Goal: Task Accomplishment & Management: Use online tool/utility

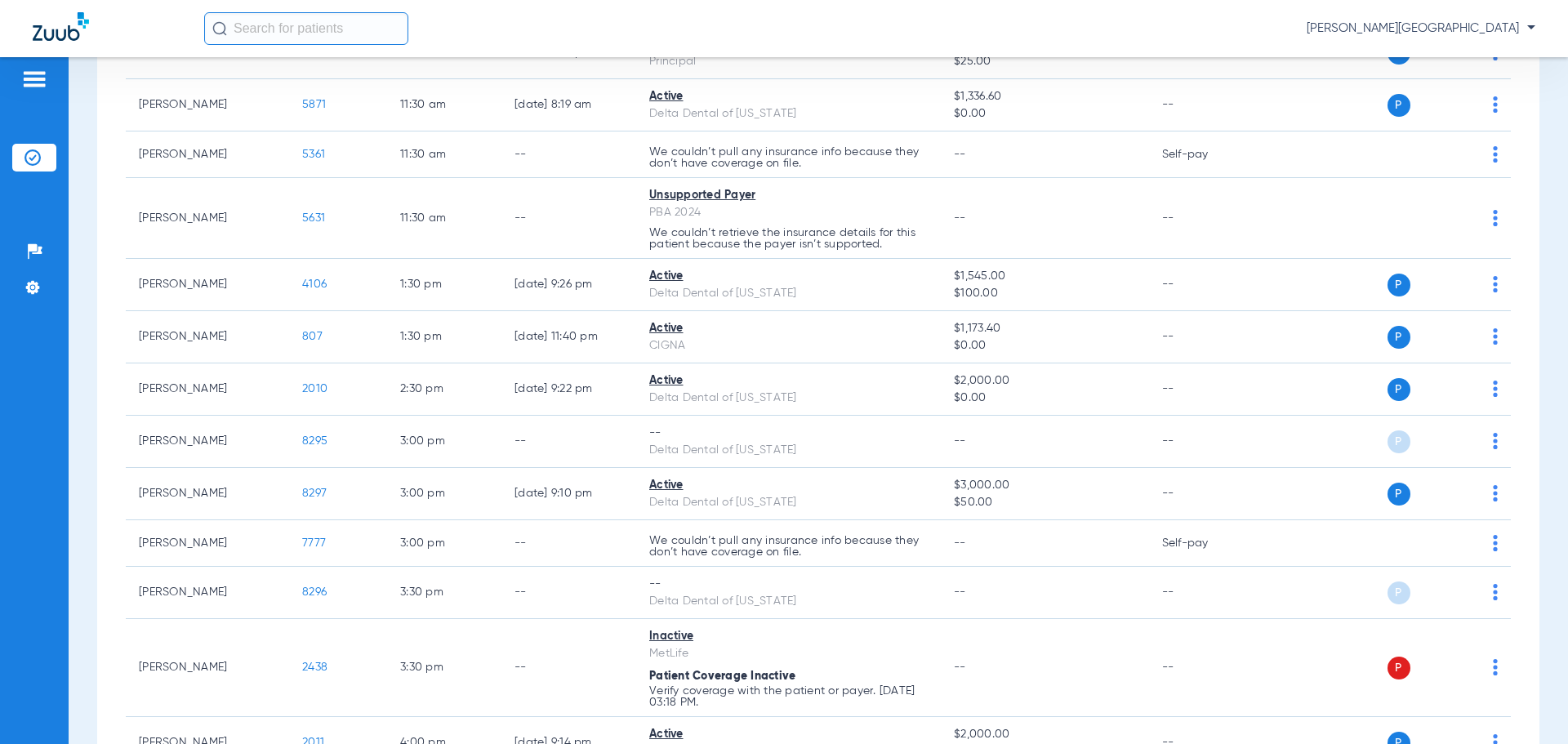
scroll to position [751, 0]
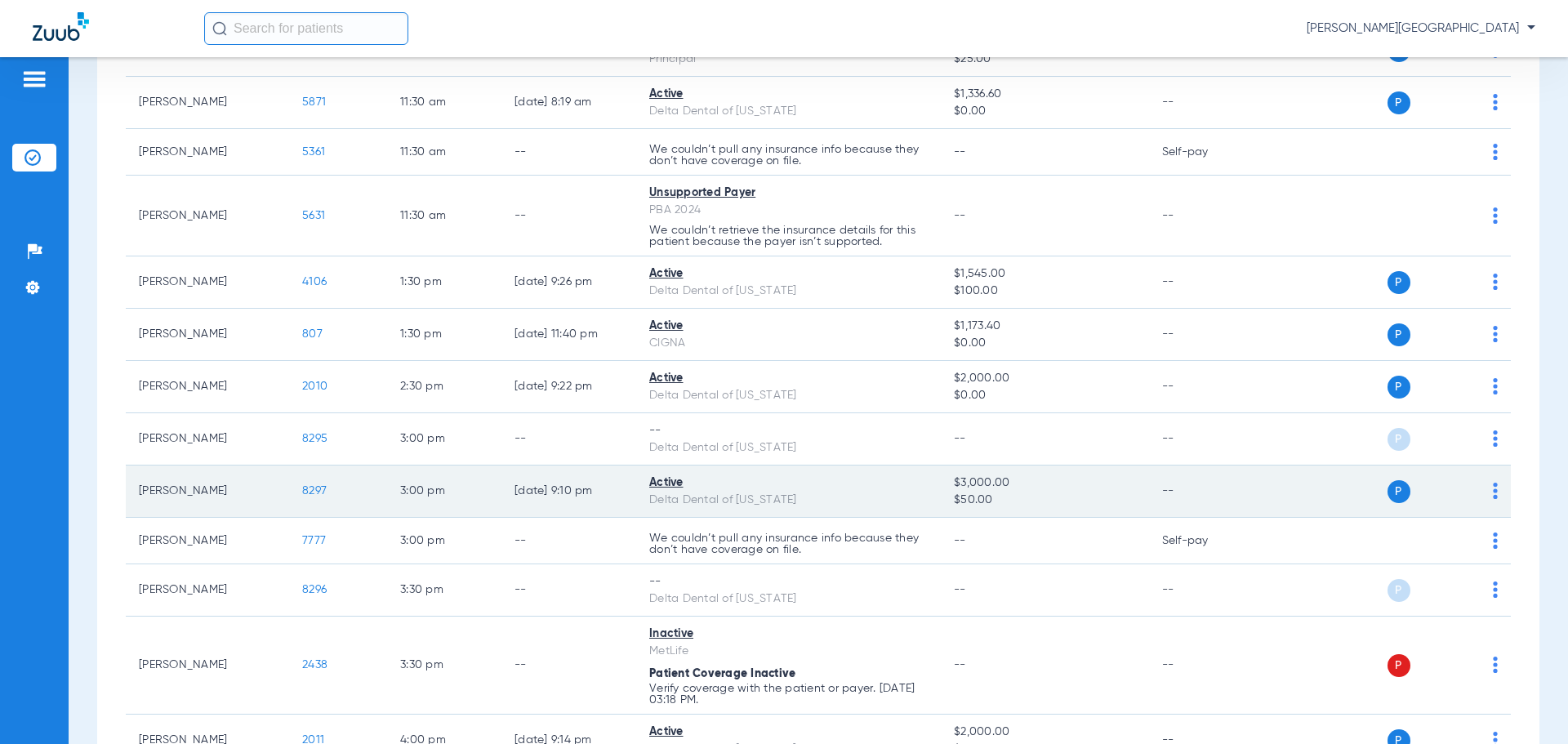
click at [310, 487] on span "8297" at bounding box center [314, 491] width 25 height 12
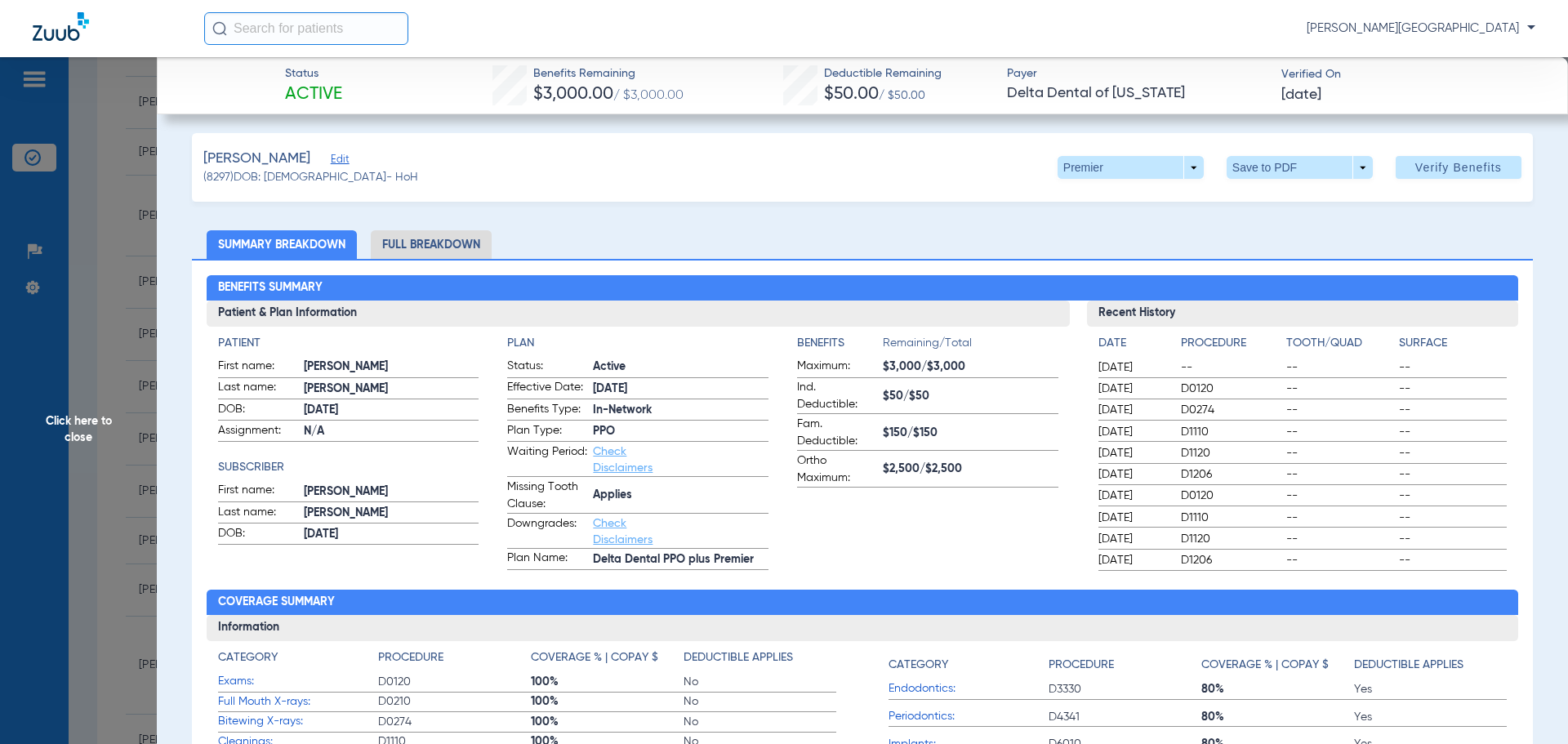
scroll to position [0, 0]
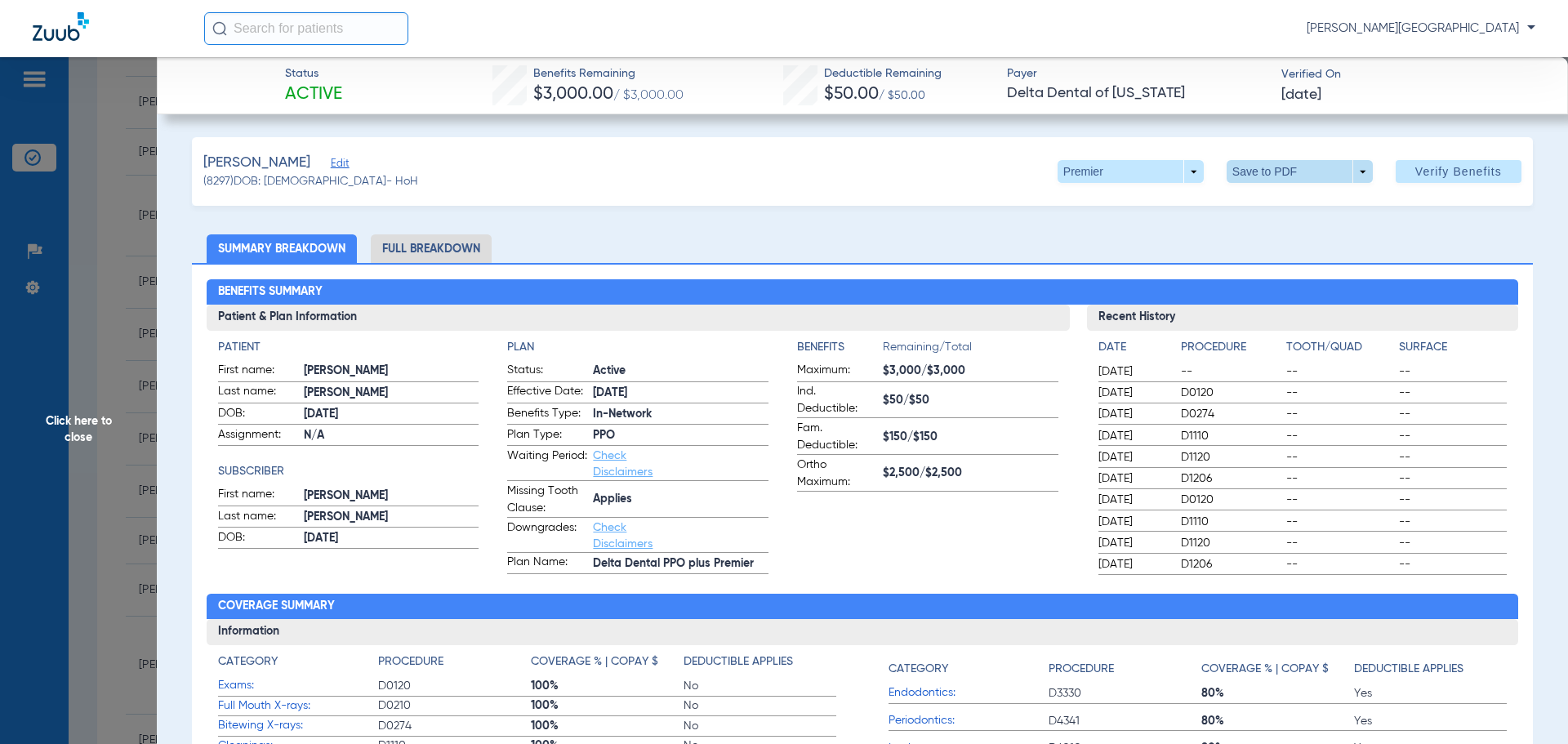
click at [1279, 172] on span at bounding box center [1299, 171] width 39 height 39
click at [1274, 207] on span "Save to PDF" at bounding box center [1293, 204] width 64 height 12
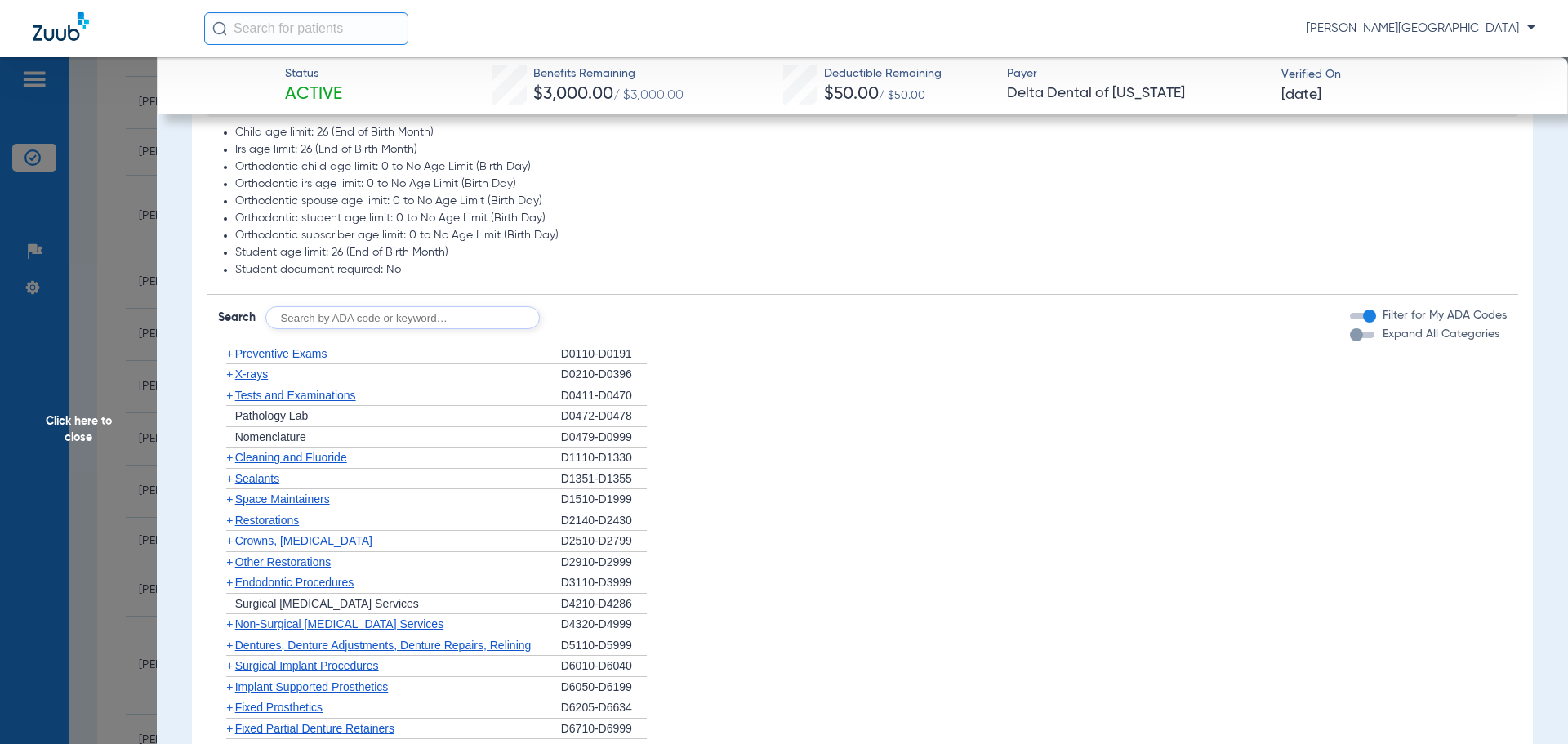
scroll to position [868, 0]
click at [235, 471] on span "Sealants" at bounding box center [257, 474] width 44 height 13
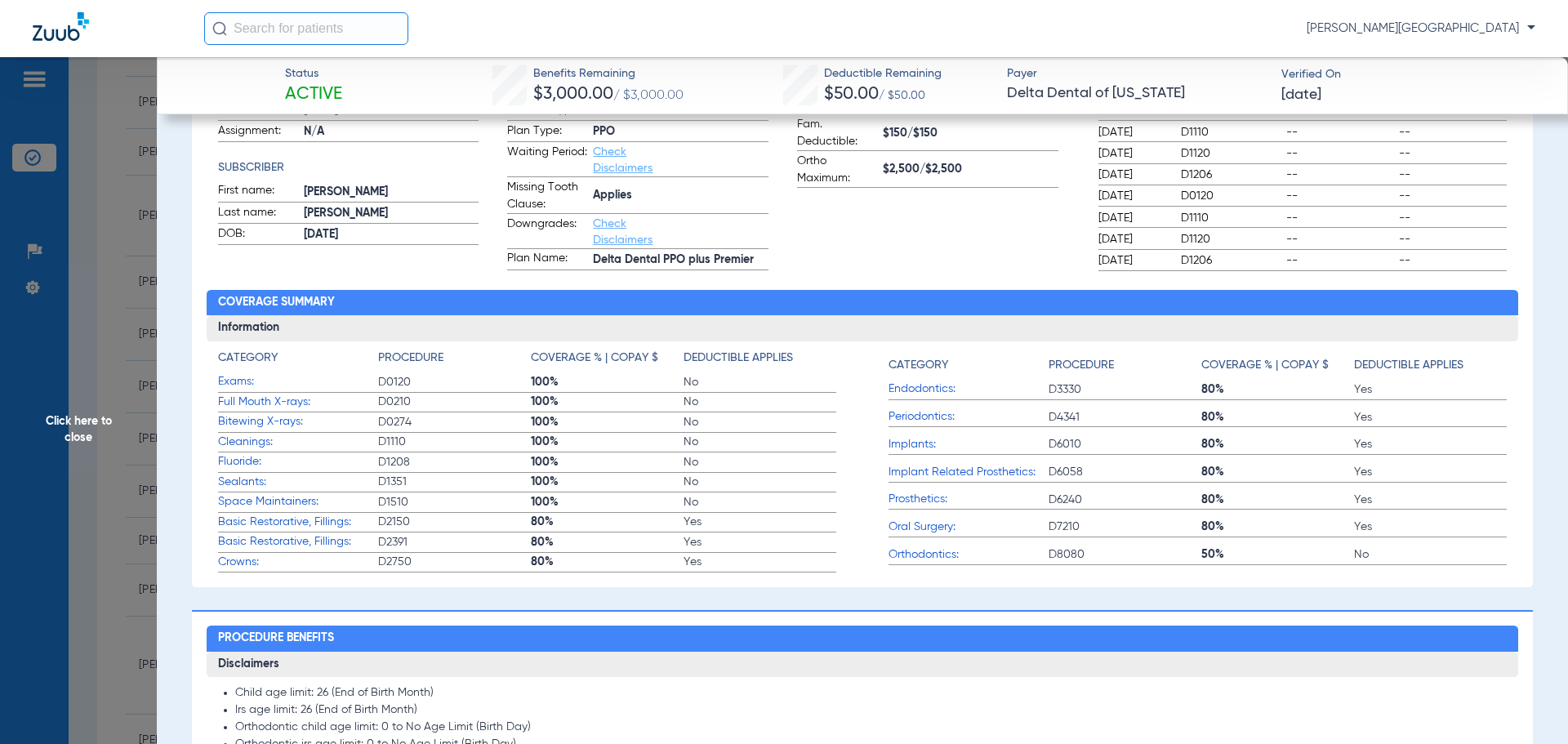
scroll to position [592, 0]
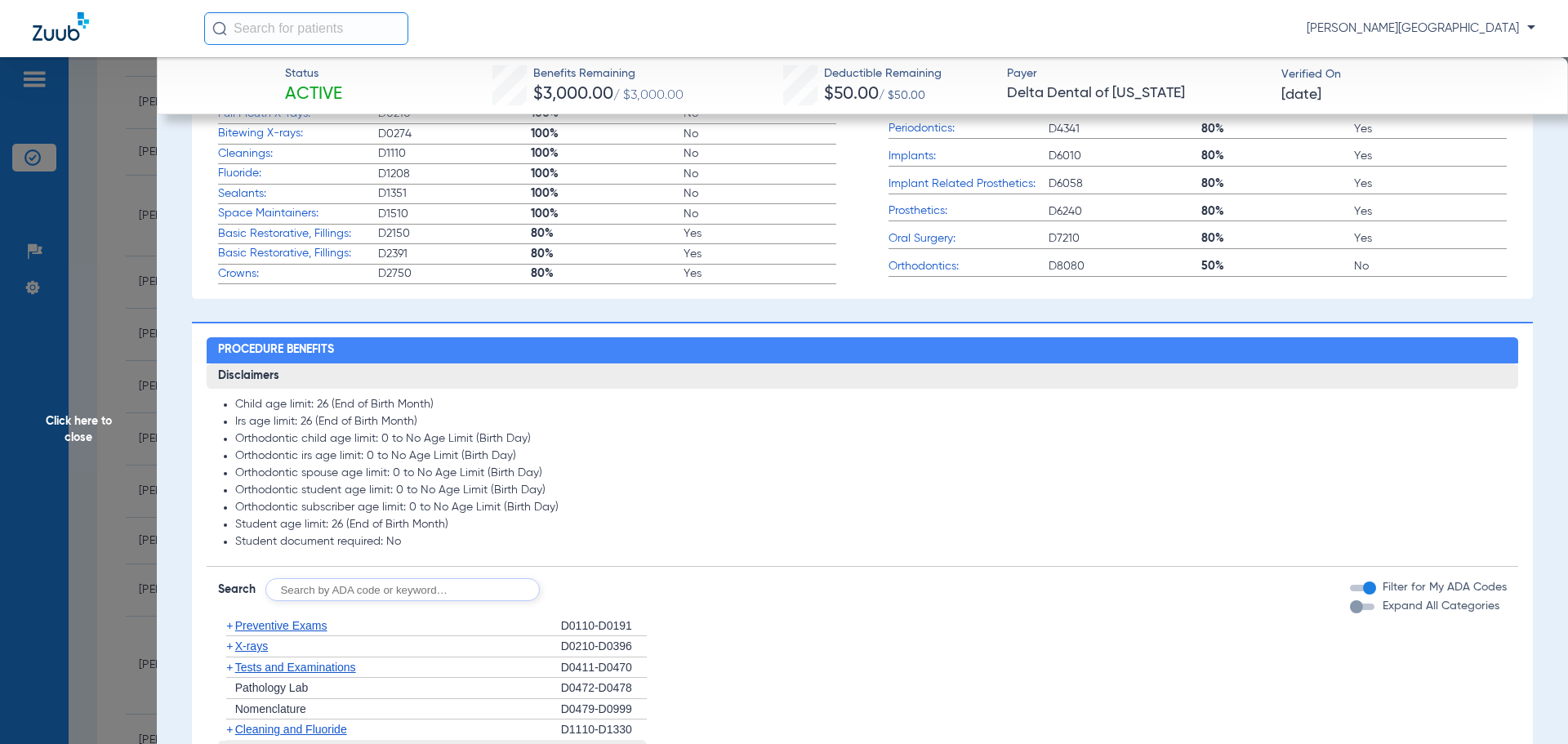
click at [378, 593] on input "text" at bounding box center [402, 589] width 274 height 23
type input "D2991"
click at [594, 584] on button "Search" at bounding box center [600, 589] width 64 height 23
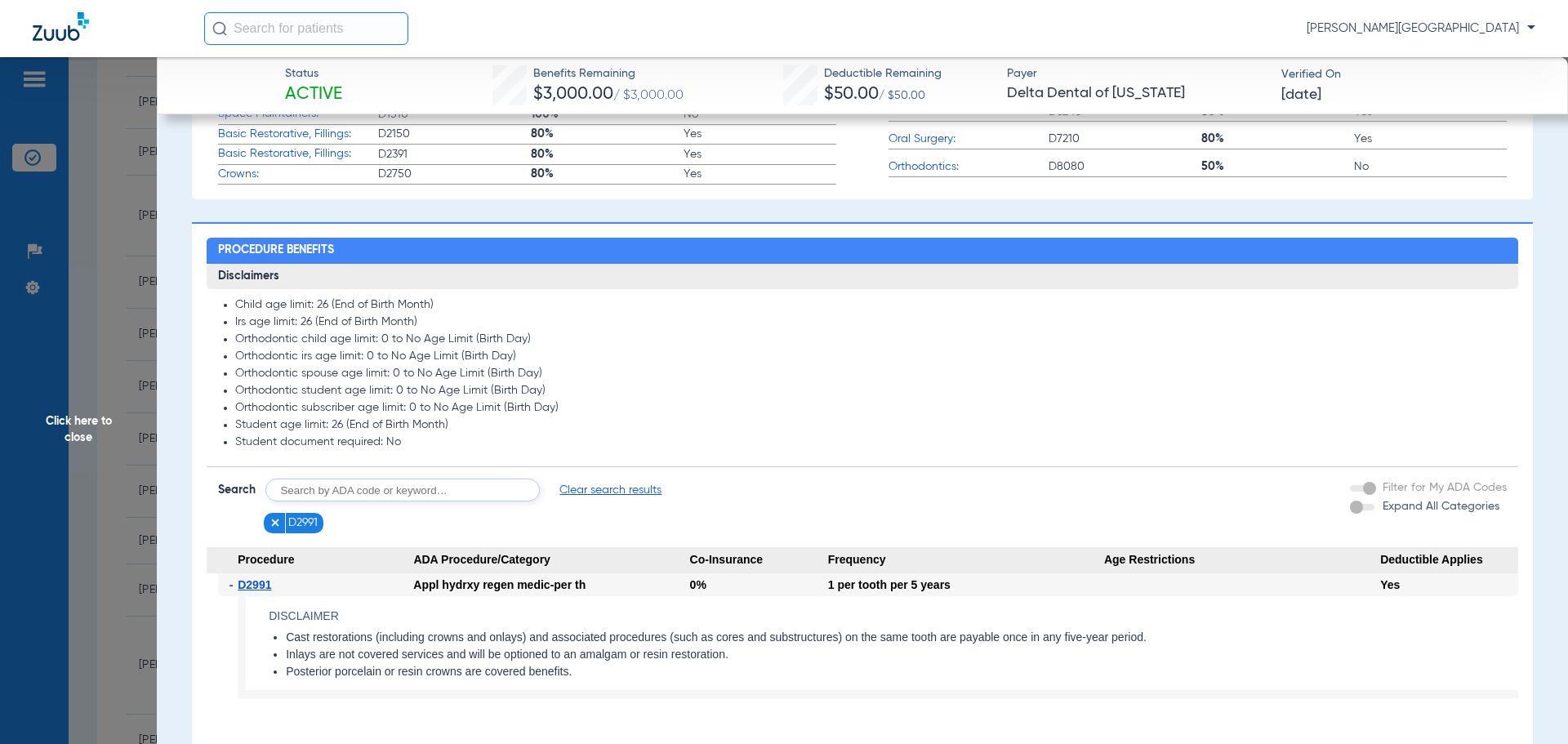
scroll to position [731, 0]
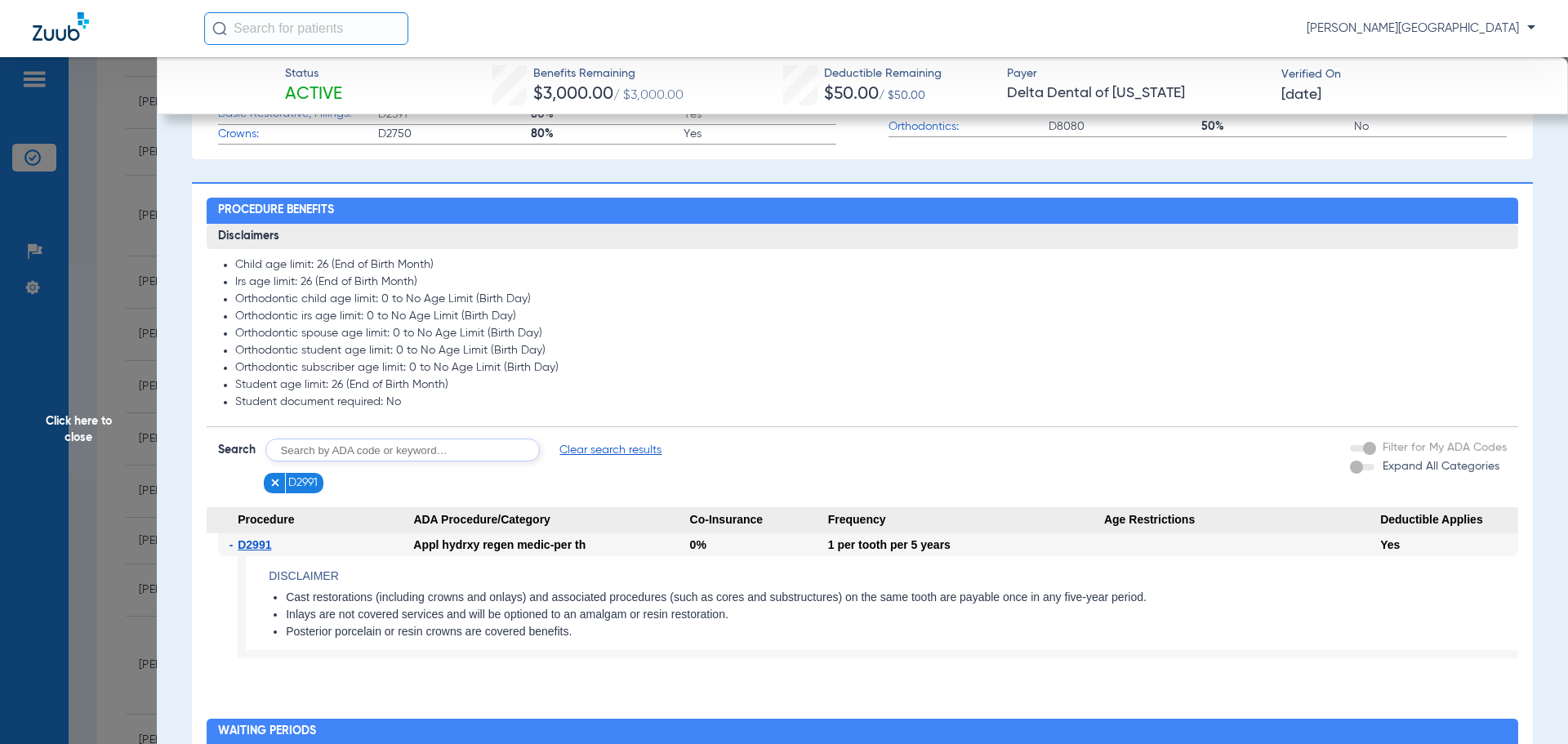
click at [37, 298] on span "Click here to close" at bounding box center [78, 429] width 157 height 744
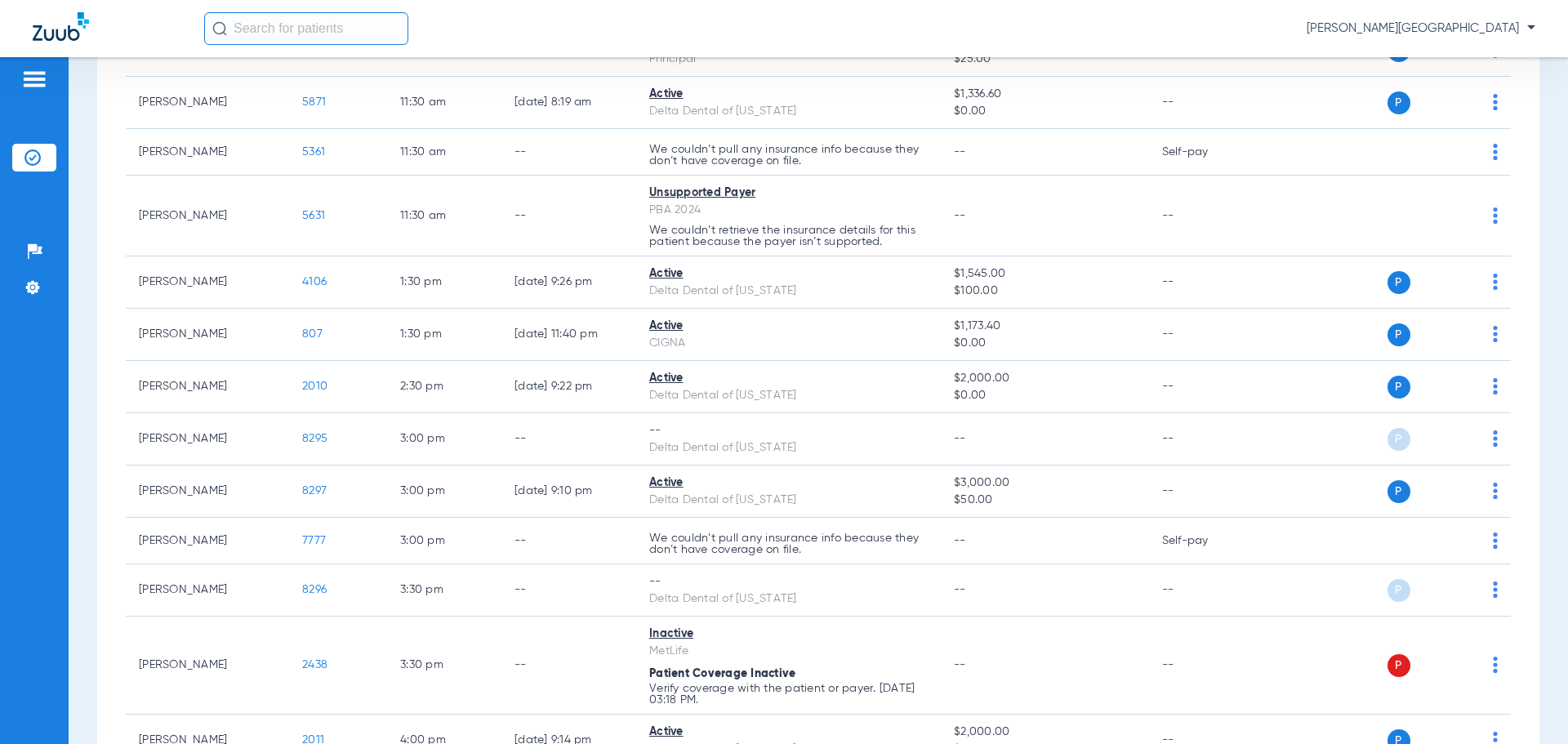
scroll to position [0, 0]
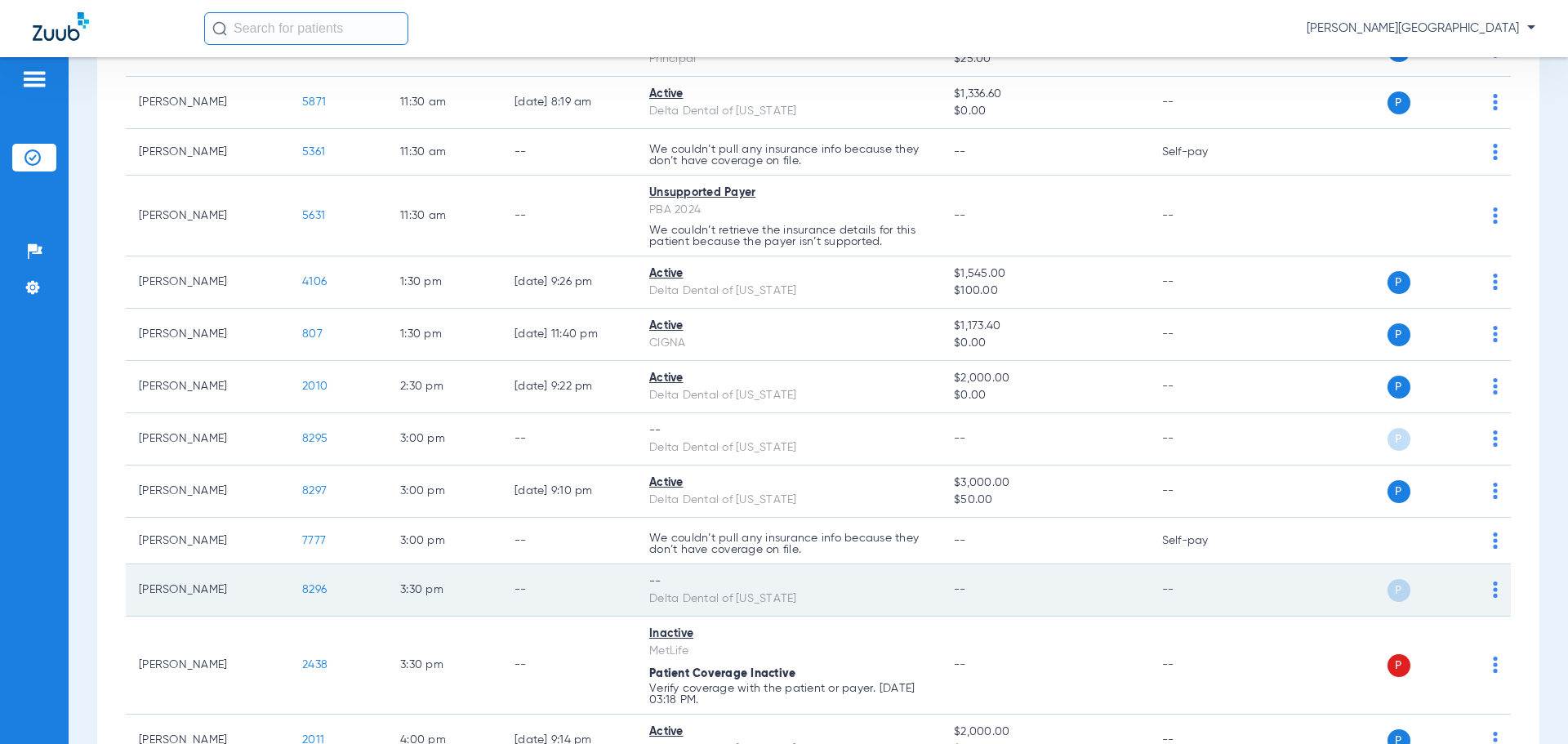
click at [311, 589] on span "8296" at bounding box center [314, 590] width 25 height 12
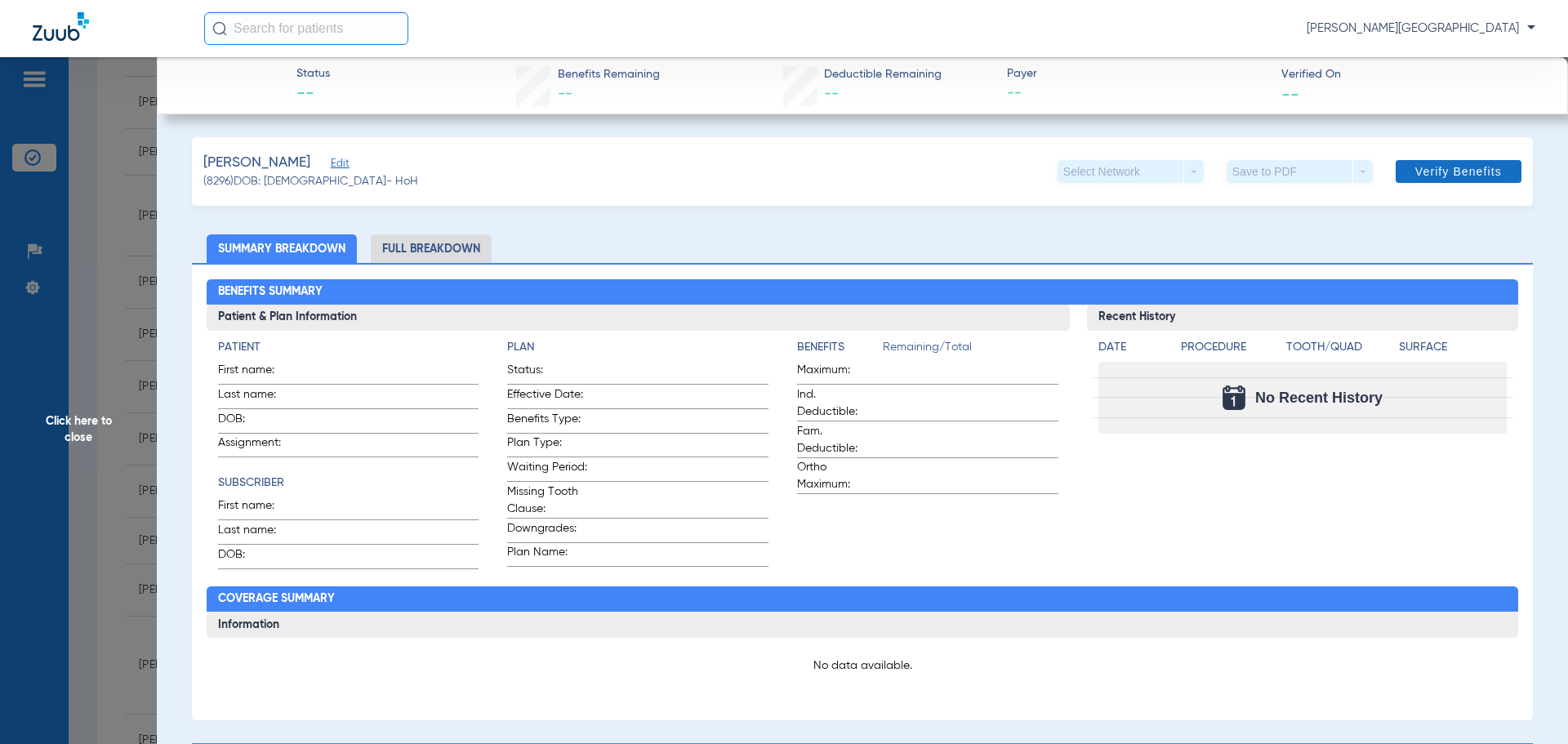
click at [1482, 167] on span "Verify Benefits" at bounding box center [1458, 171] width 86 height 13
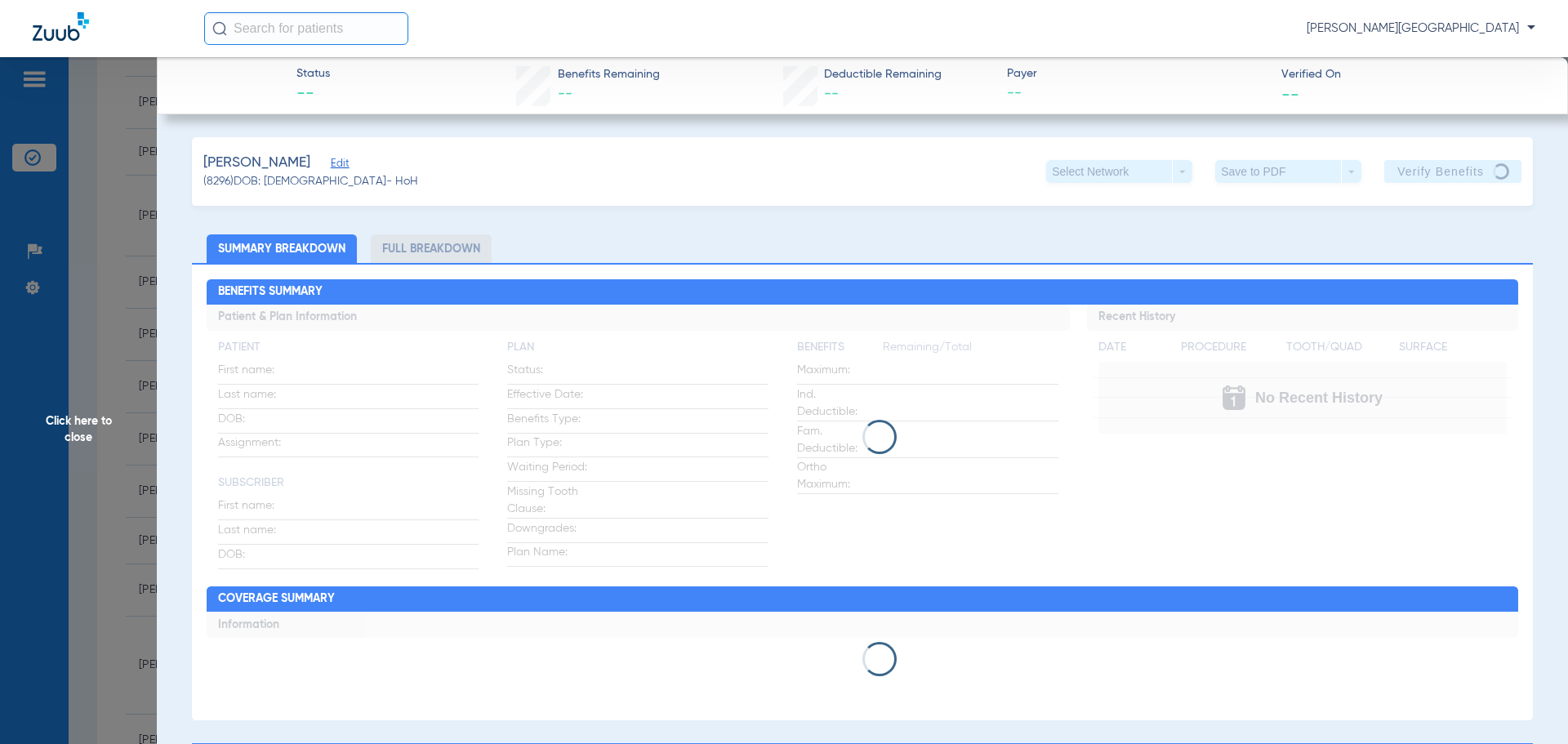
click at [69, 437] on span "Click here to close" at bounding box center [78, 429] width 157 height 744
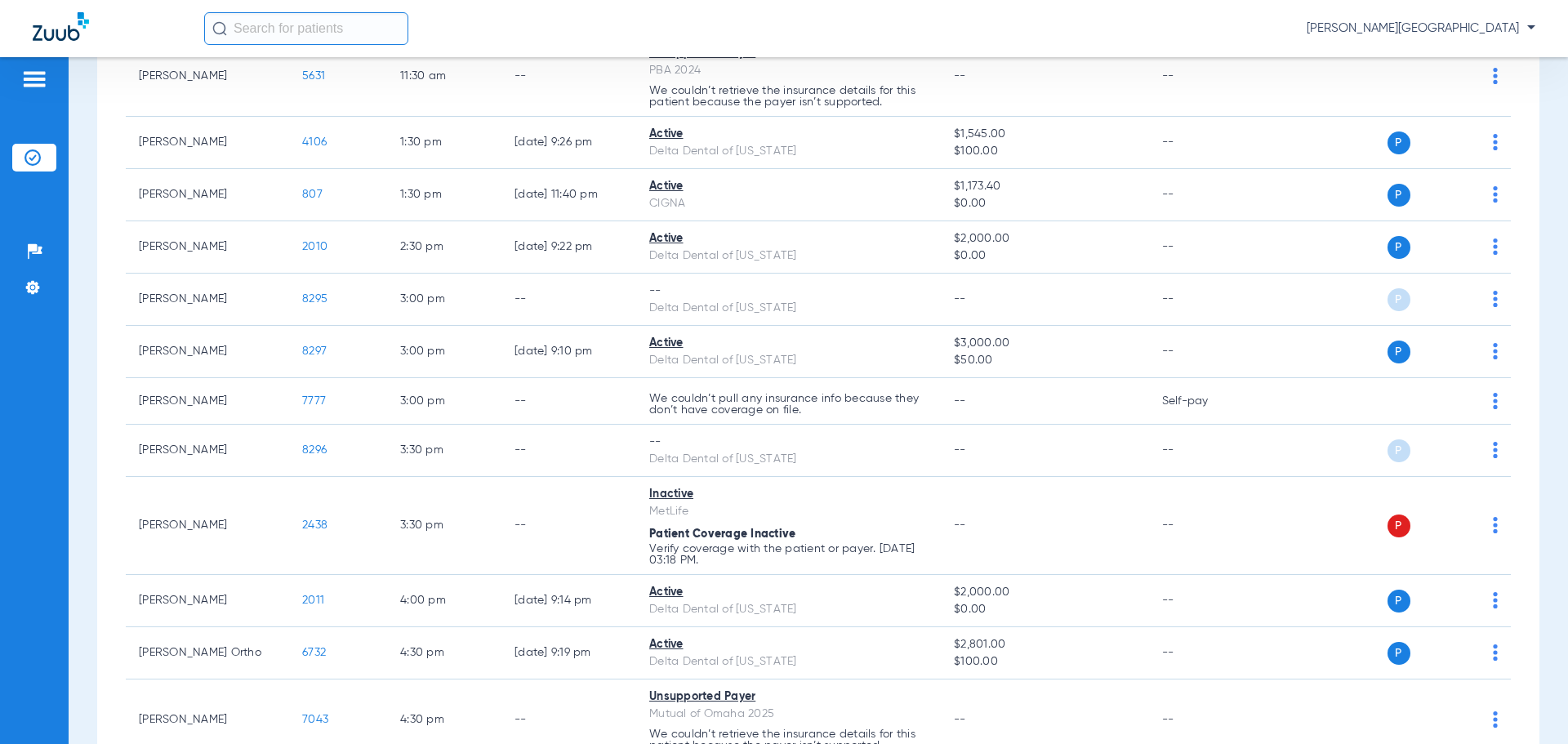
scroll to position [893, 0]
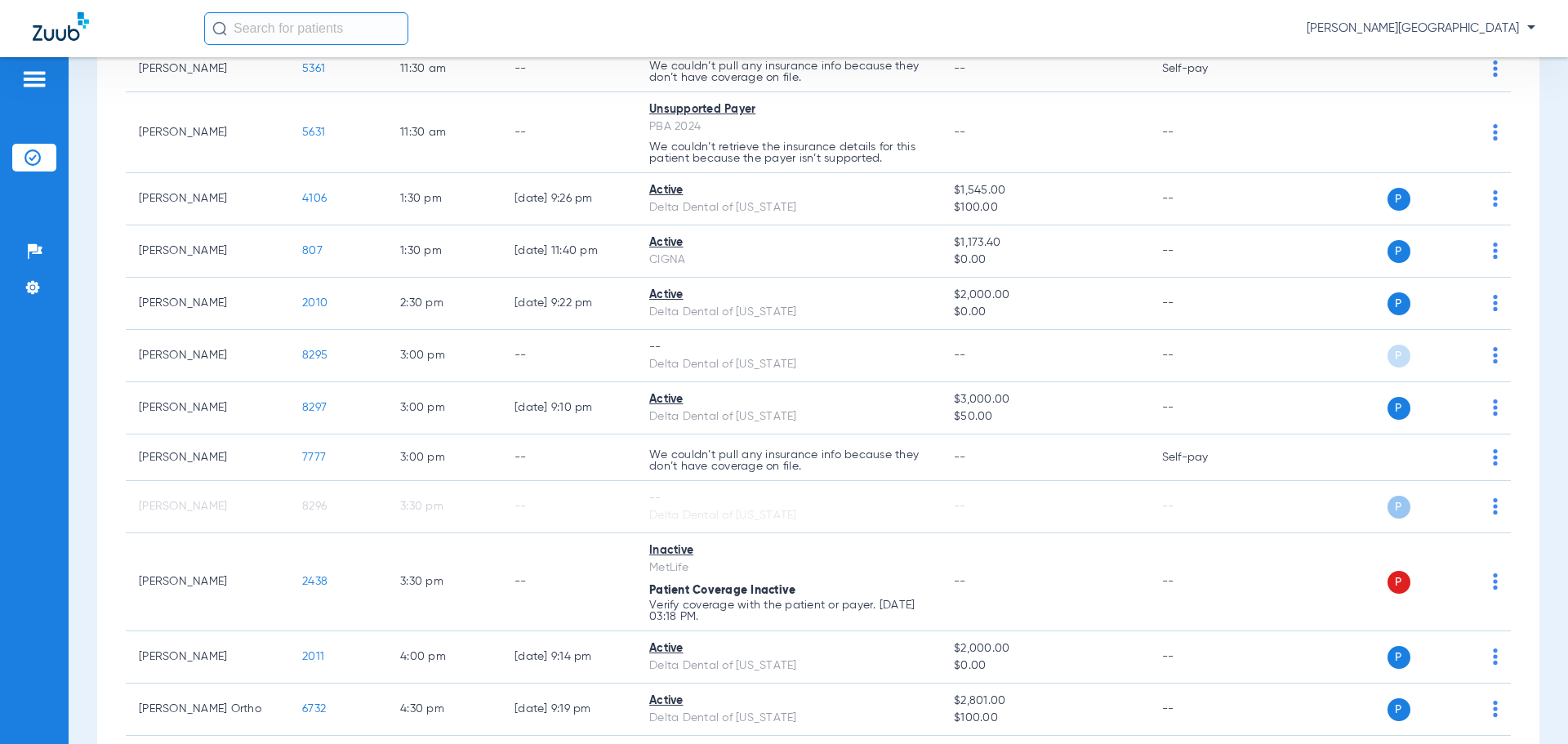
scroll to position [841, 0]
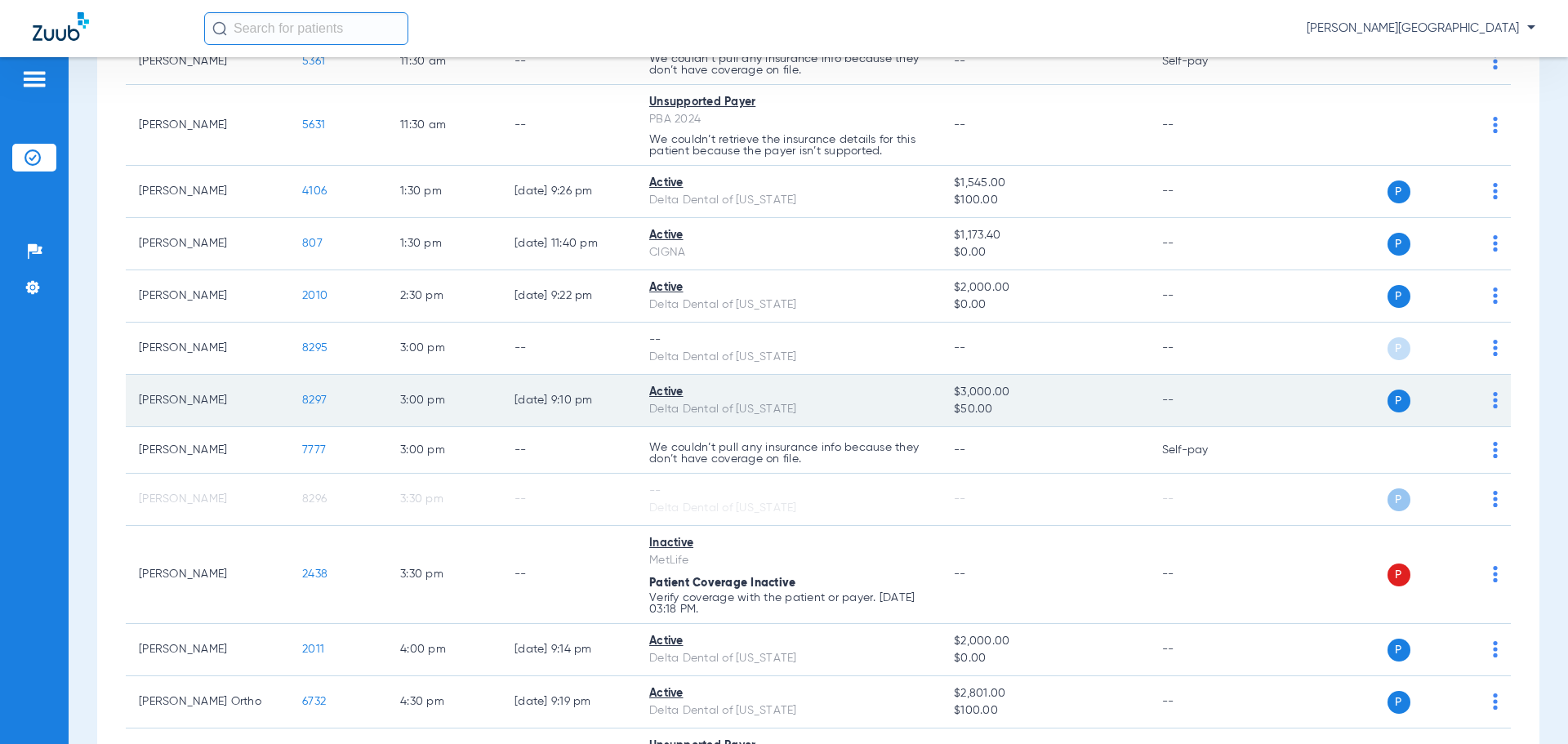
click at [314, 402] on span "8297" at bounding box center [314, 400] width 25 height 12
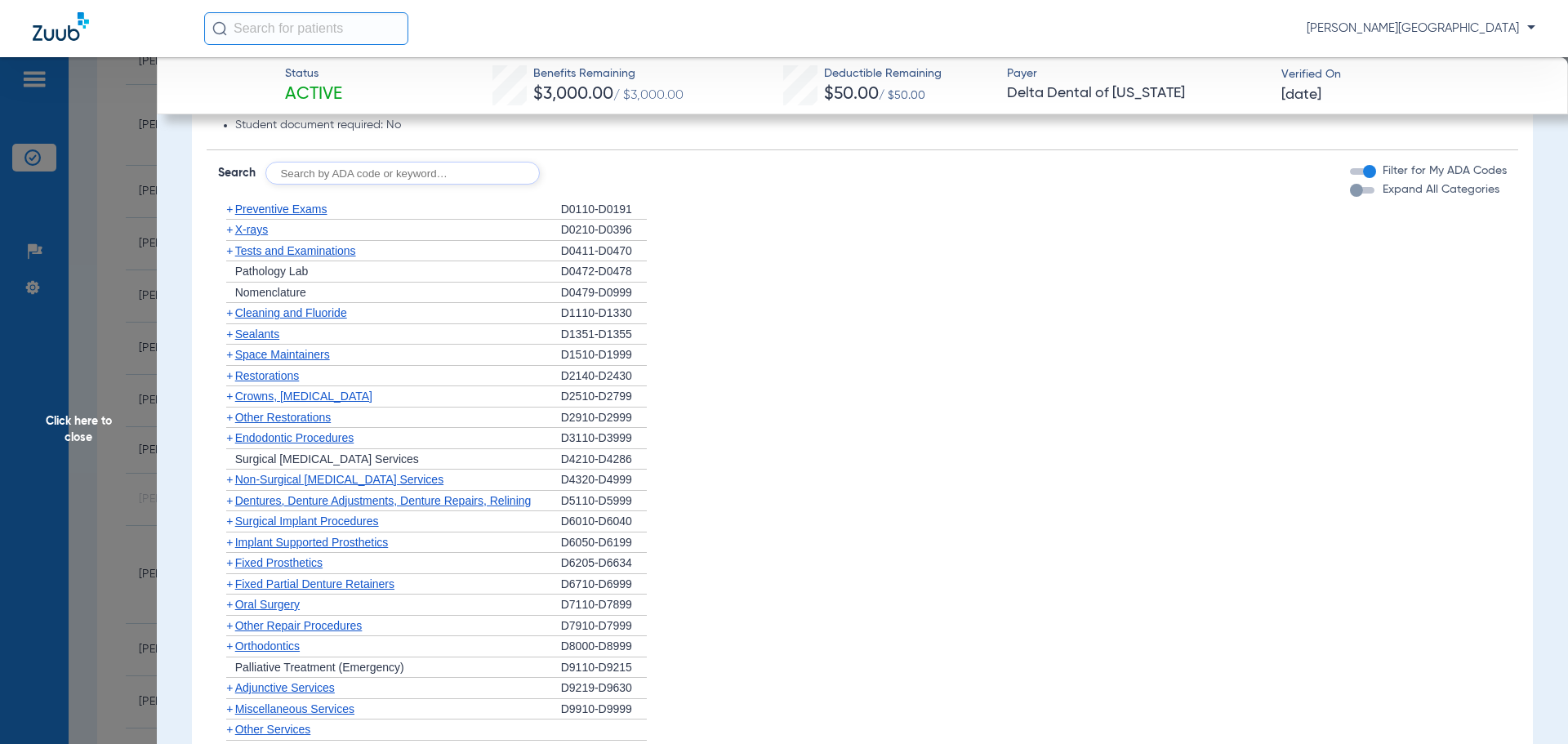
scroll to position [1013, 0]
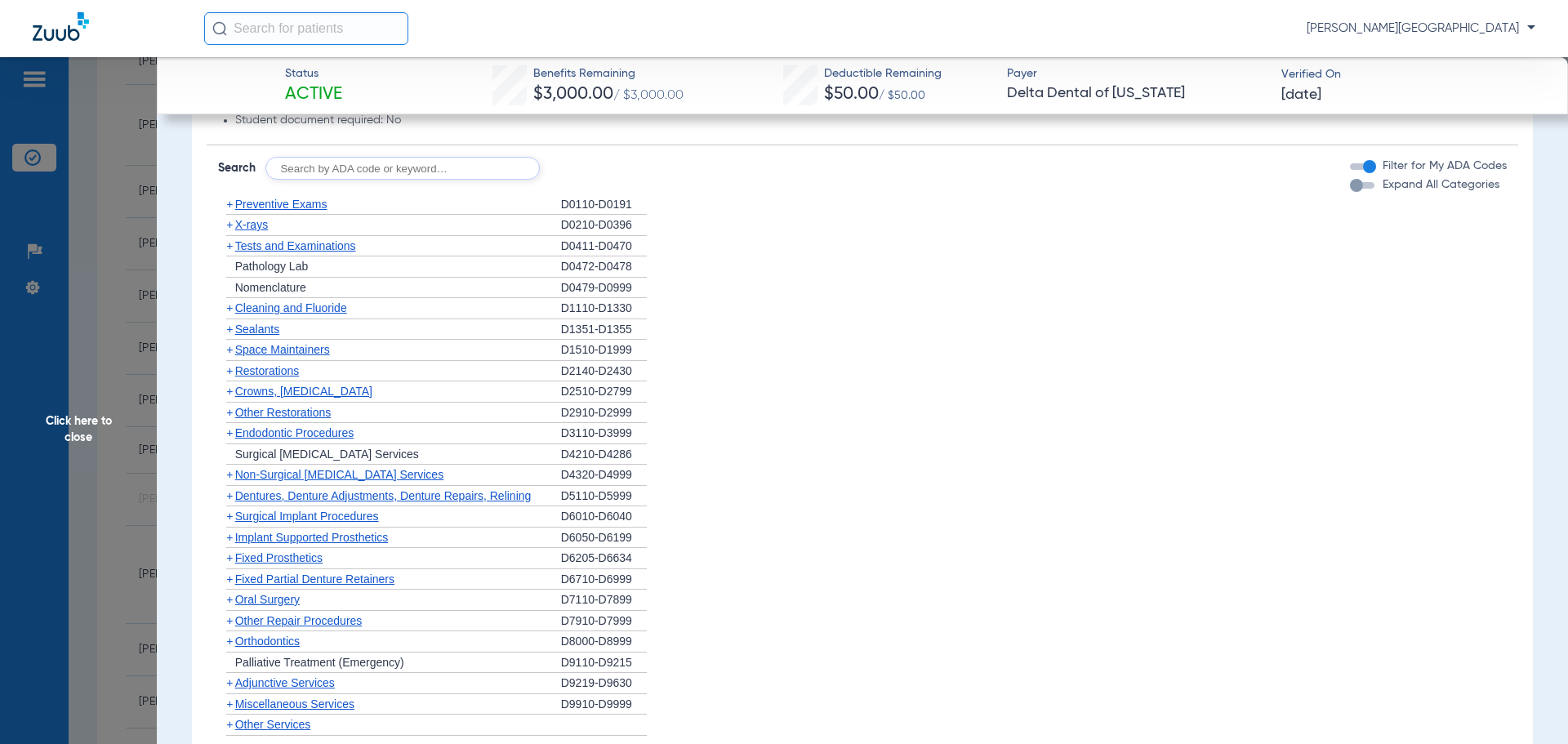
click at [229, 331] on span "+" at bounding box center [229, 328] width 7 height 13
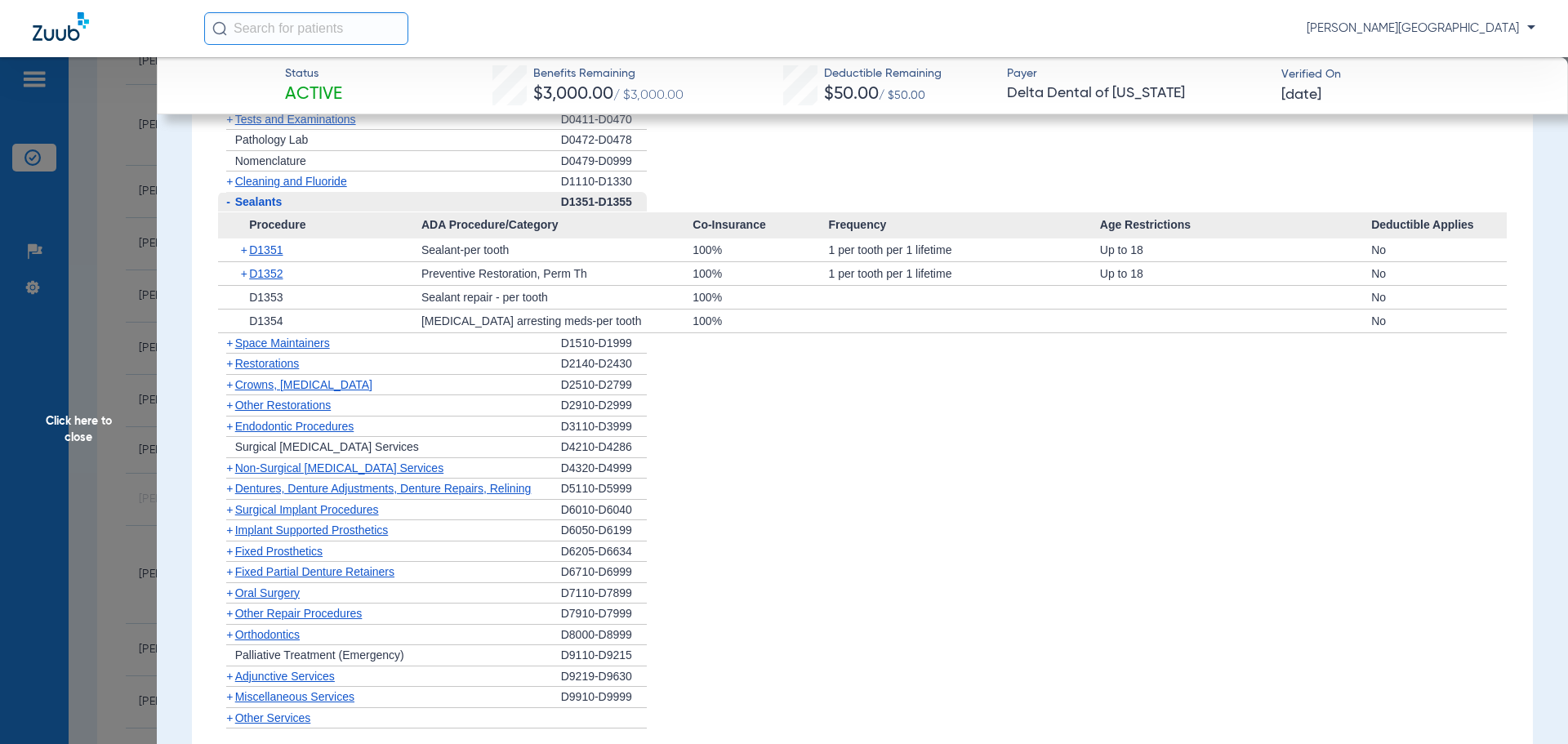
scroll to position [1134, 0]
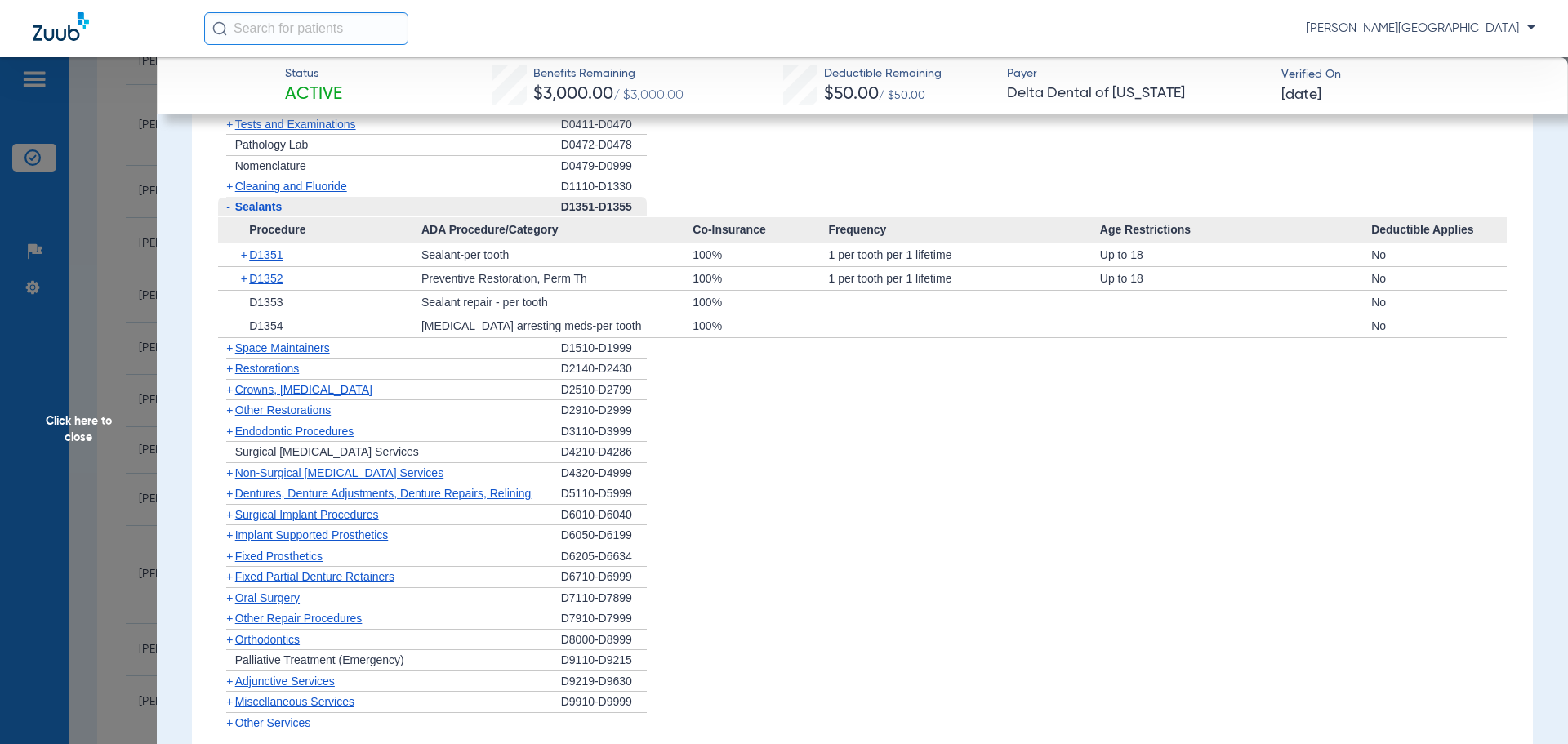
click at [80, 422] on span "Click here to close" at bounding box center [78, 429] width 157 height 744
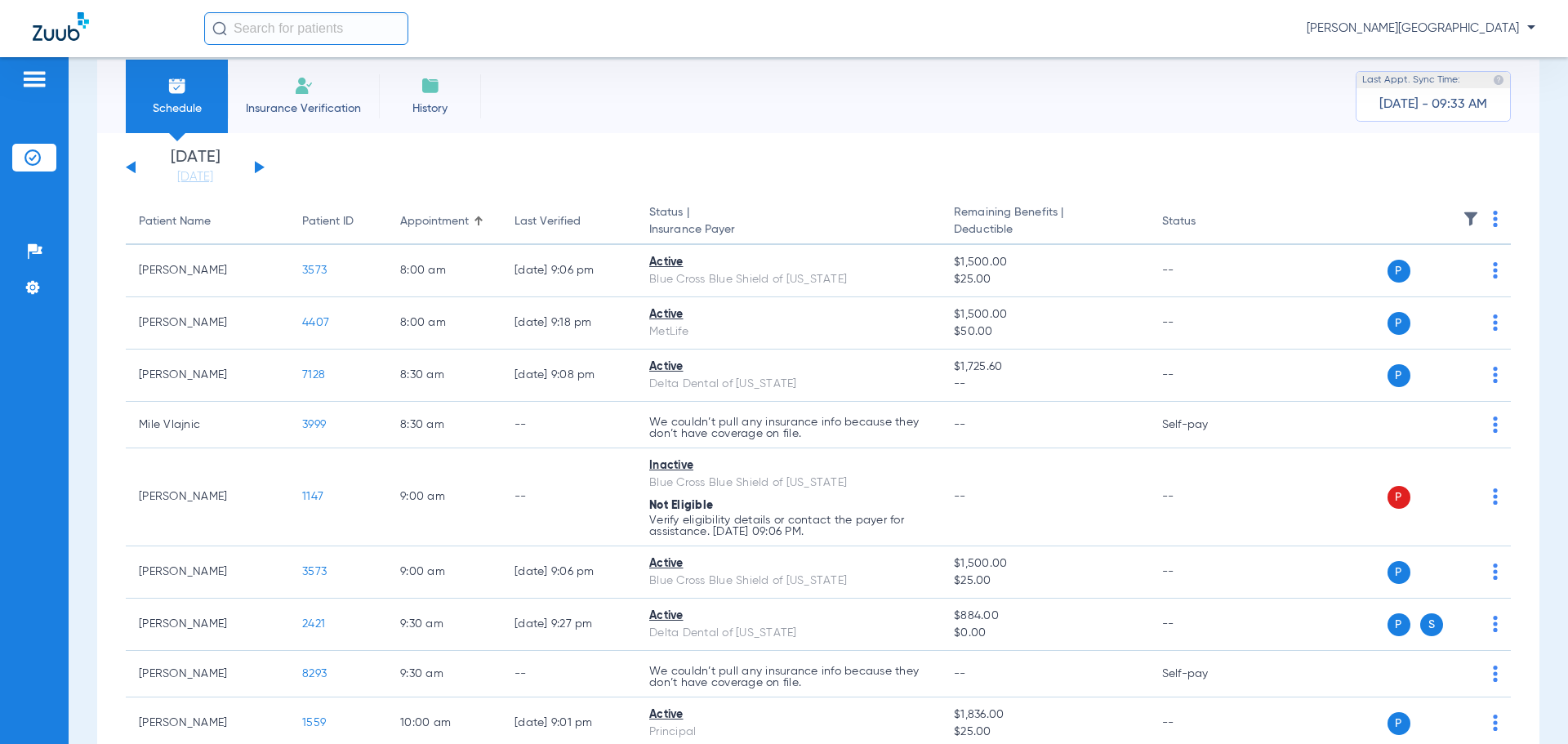
scroll to position [0, 0]
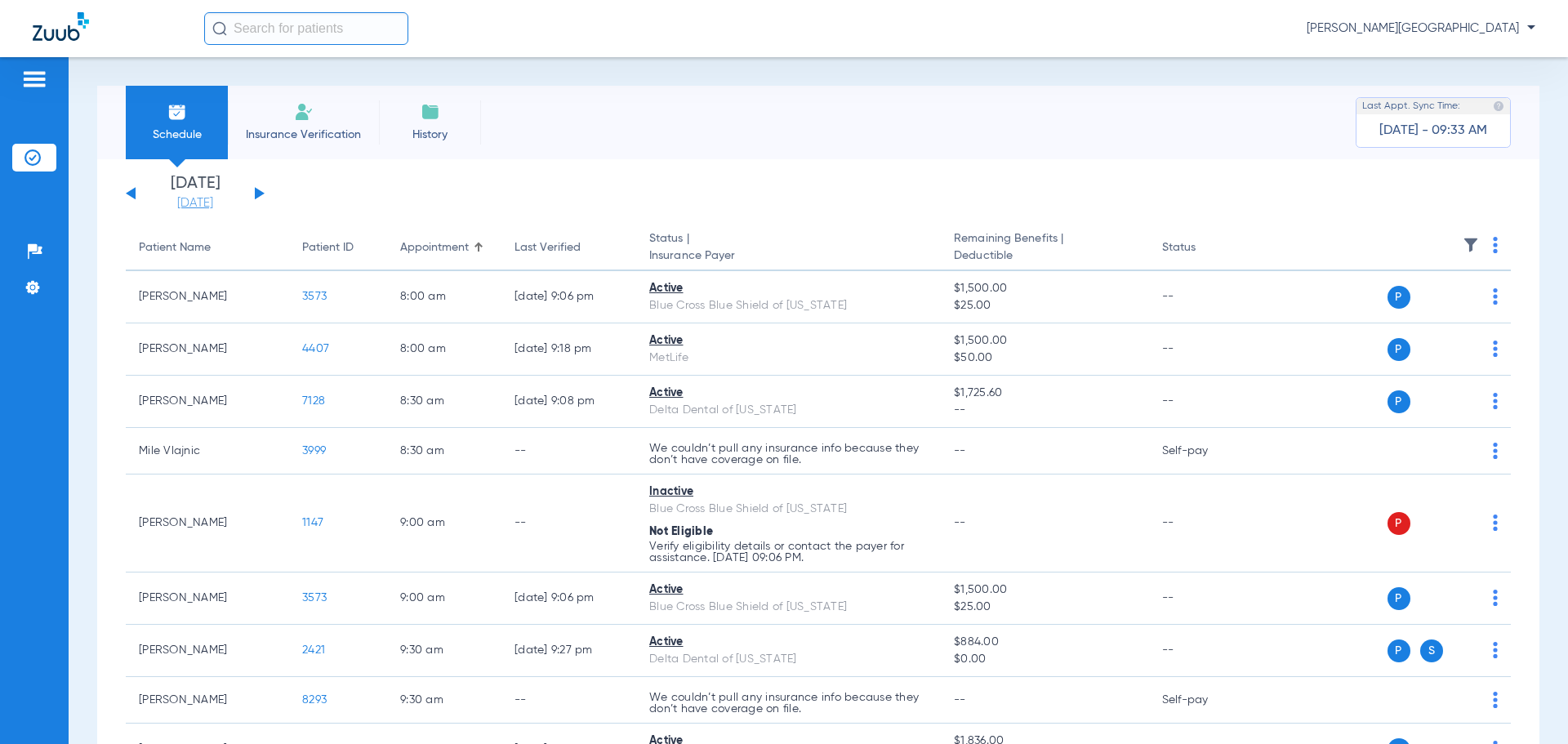
click at [181, 205] on link "[DATE]" at bounding box center [196, 202] width 98 height 16
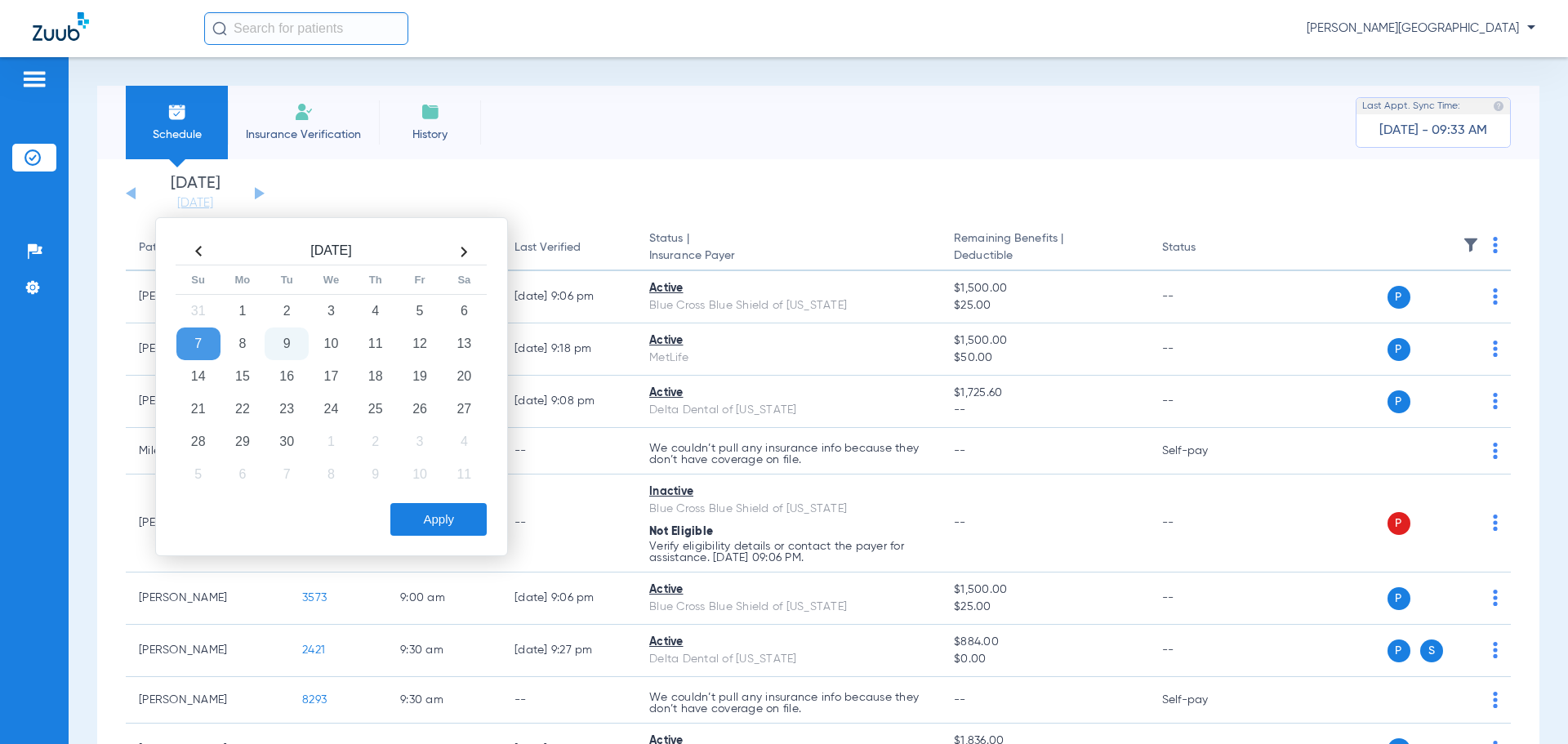
click at [290, 343] on td "9" at bounding box center [286, 344] width 44 height 33
click at [455, 512] on button "Apply" at bounding box center [439, 519] width 97 height 33
